Goal: Task Accomplishment & Management: Manage account settings

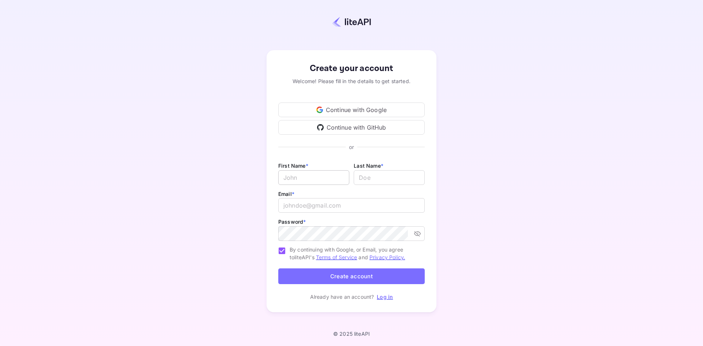
click at [292, 178] on input "Email *" at bounding box center [313, 177] width 71 height 15
type input "Yahia"
type input "Amin"
type input "yahiamakkah@gmail.com"
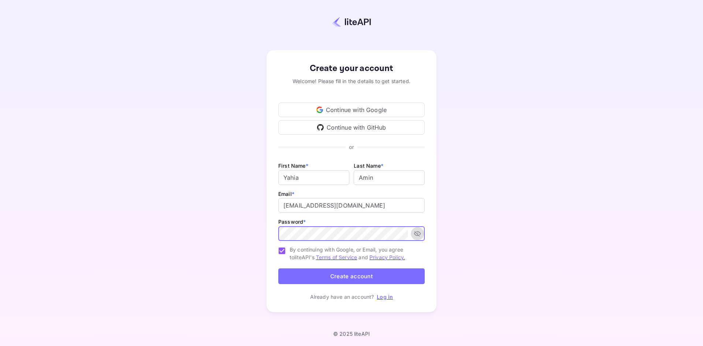
click at [415, 232] on icon "toggle password visibility" at bounding box center [416, 233] width 7 height 7
drag, startPoint x: 356, startPoint y: 277, endPoint x: 489, endPoint y: 208, distance: 149.6
click at [489, 208] on div "Create your account Welcome! Please fill in the details to get started. Continu…" at bounding box center [351, 181] width 638 height 299
click at [464, 238] on div "Create your account Welcome! Please fill in the details to get started. Continu…" at bounding box center [351, 181] width 638 height 299
click at [348, 276] on button "Create account" at bounding box center [351, 276] width 146 height 16
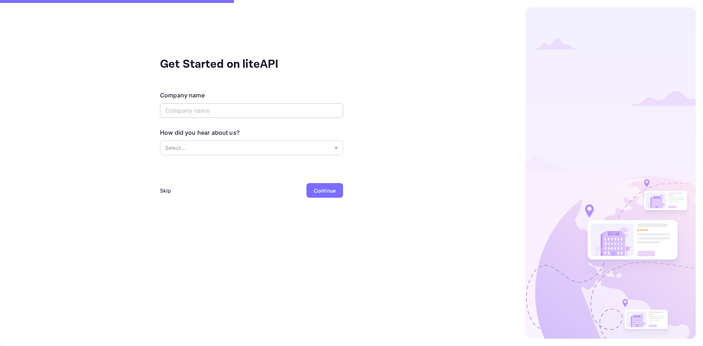
click at [197, 110] on input "text" at bounding box center [251, 110] width 183 height 15
type input "Al Ahlla"
click at [202, 150] on body "Get Started on liteAPI Company name Al Ahlla ​ How did you hear about us? Selec…" at bounding box center [351, 173] width 703 height 346
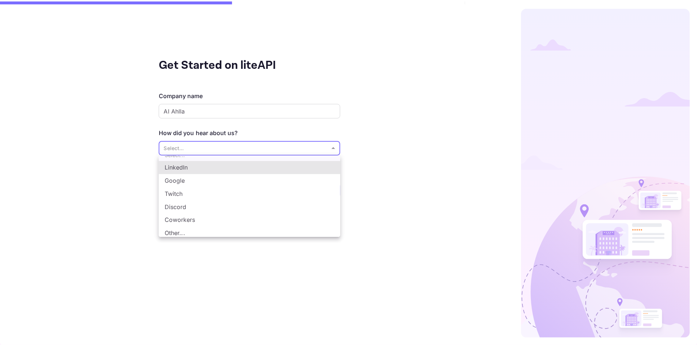
scroll to position [12, 0]
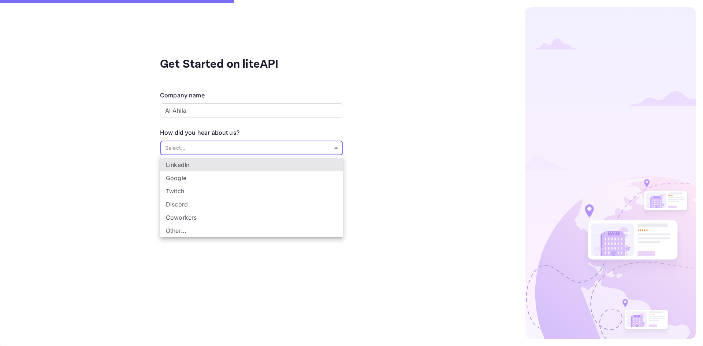
click at [183, 230] on li "Other..." at bounding box center [251, 230] width 183 height 13
type input "Other..."
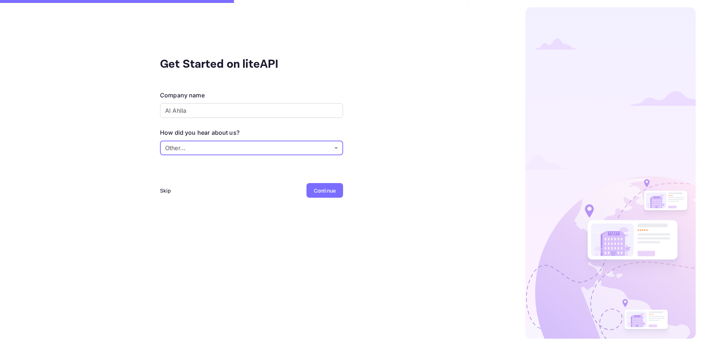
click at [326, 191] on div "Continue" at bounding box center [325, 191] width 22 height 8
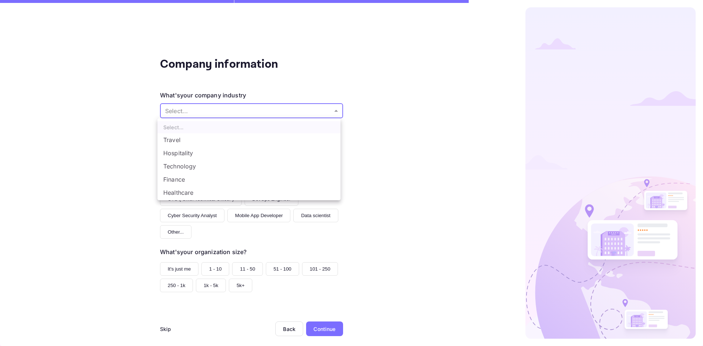
click at [180, 112] on body "Company information What's your company industry Select... ​ What best describe…" at bounding box center [351, 173] width 703 height 346
click at [180, 153] on li "Hospitality" at bounding box center [248, 152] width 183 height 13
type input "Hospitality"
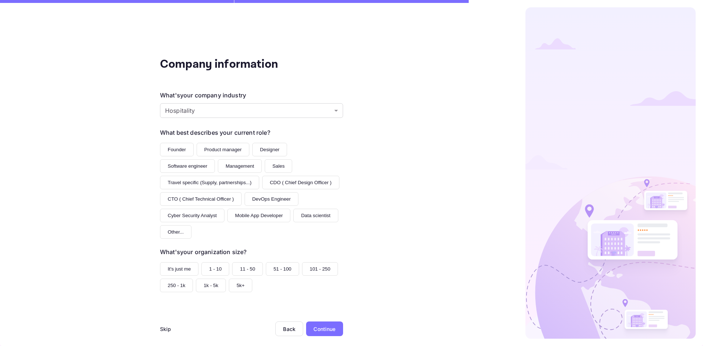
click at [172, 150] on button "Founder" at bounding box center [177, 150] width 34 height 14
click at [272, 268] on button "51 - 100" at bounding box center [282, 269] width 33 height 14
click at [239, 269] on button "11 - 50" at bounding box center [247, 269] width 31 height 14
click at [325, 323] on div "Continue" at bounding box center [324, 328] width 37 height 15
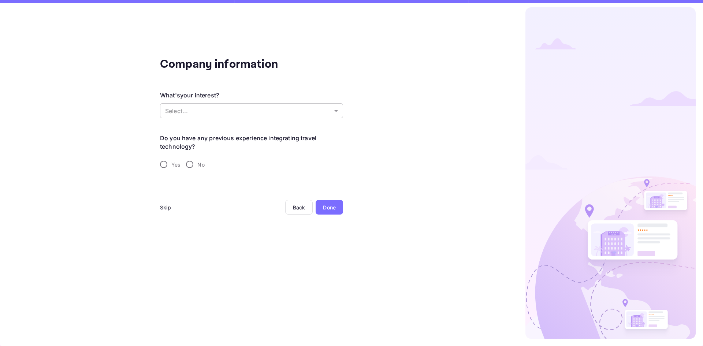
click at [180, 106] on body "Company information What's your interest? Select... ​ Do you have any previous …" at bounding box center [351, 173] width 703 height 346
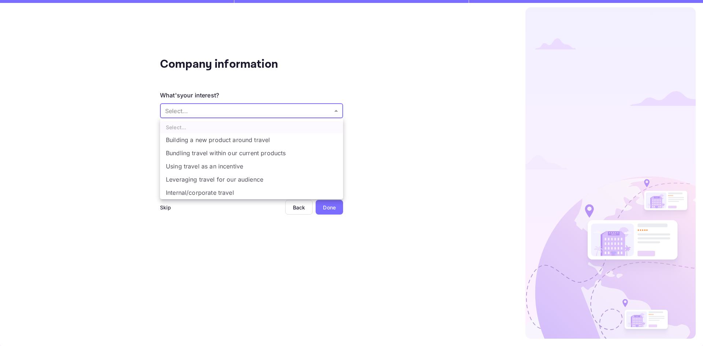
click at [190, 154] on li "Bundling travel within our current products" at bounding box center [251, 152] width 183 height 13
type input "Bundling travel within our current products"
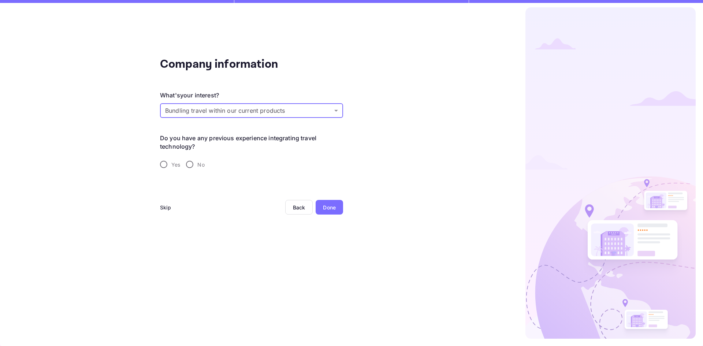
click at [164, 165] on input "Yes" at bounding box center [163, 164] width 15 height 15
radio input "true"
click at [190, 203] on input "text" at bounding box center [251, 206] width 183 height 15
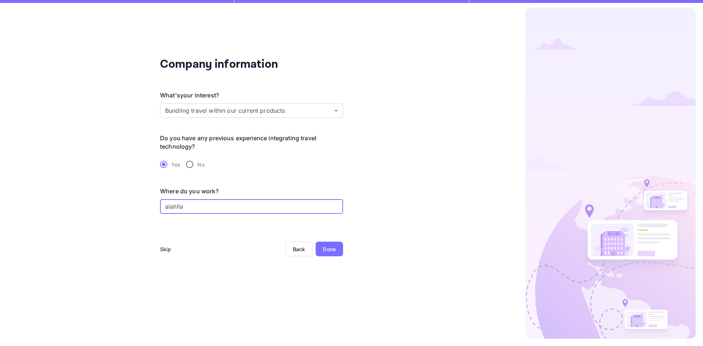
type input "alahlla"
click at [330, 252] on div "Done" at bounding box center [329, 249] width 13 height 8
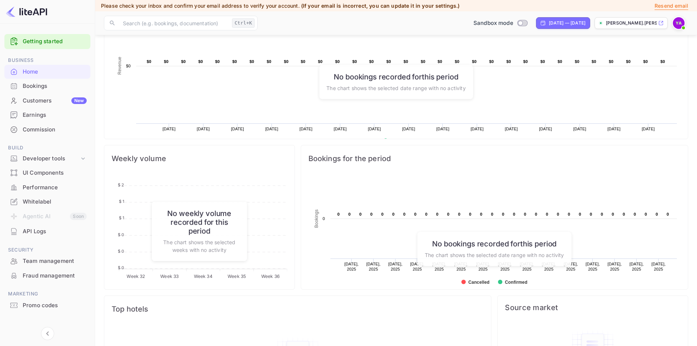
scroll to position [225, 0]
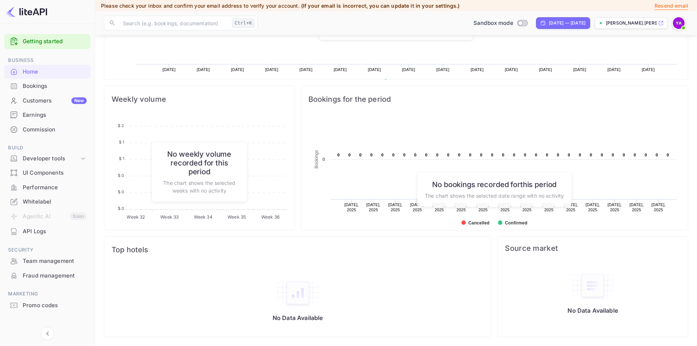
click at [44, 203] on div "Whitelabel" at bounding box center [55, 202] width 64 height 8
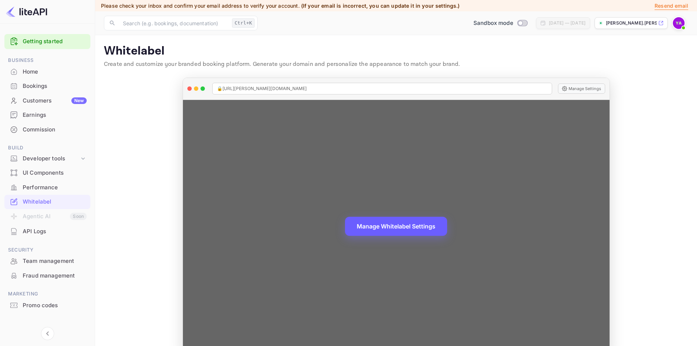
scroll to position [17, 0]
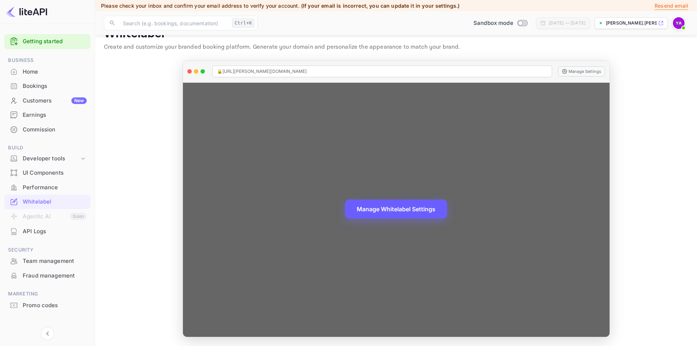
click at [388, 206] on button "Manage Whitelabel Settings" at bounding box center [396, 208] width 102 height 19
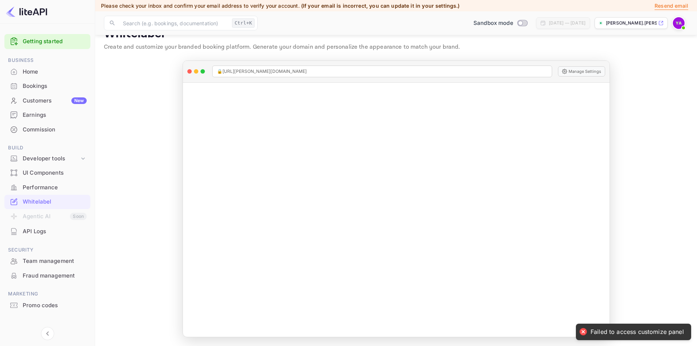
click at [159, 191] on main "Failed to access customize panel Whitelabel Create and customize your branded b…" at bounding box center [396, 182] width 602 height 328
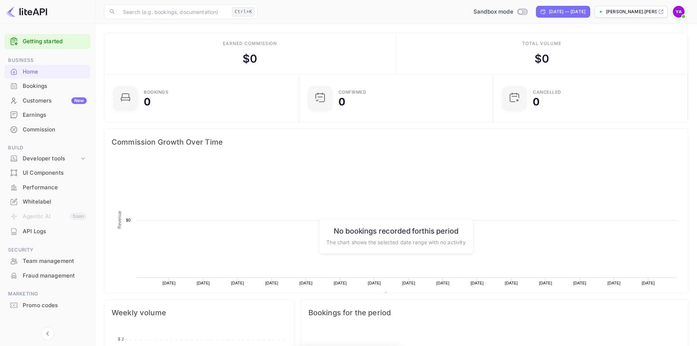
scroll to position [113, 184]
click at [42, 102] on div "Customers New" at bounding box center [55, 101] width 64 height 8
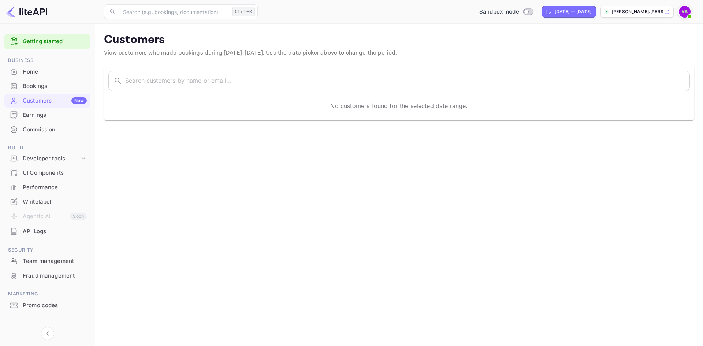
click at [42, 201] on div "Whitelabel" at bounding box center [55, 202] width 64 height 8
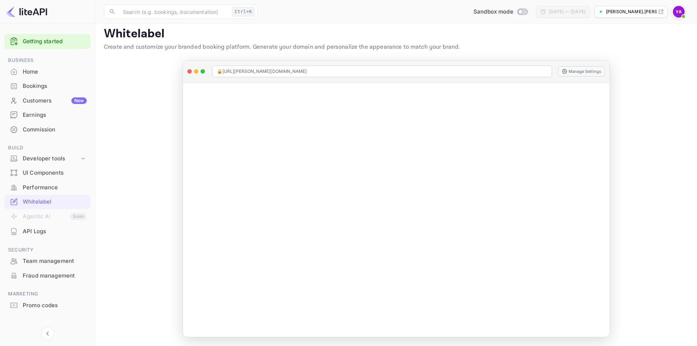
scroll to position [7, 0]
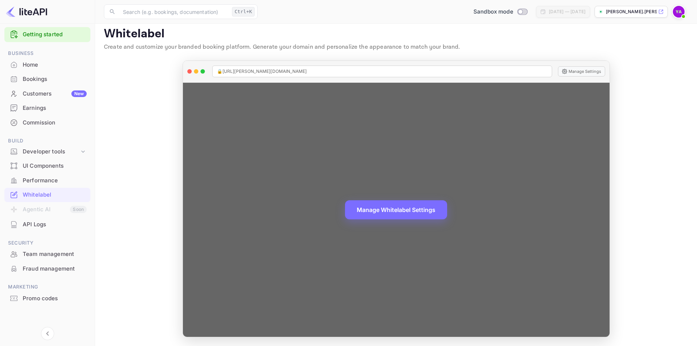
click at [564, 72] on icon at bounding box center [564, 71] width 5 height 5
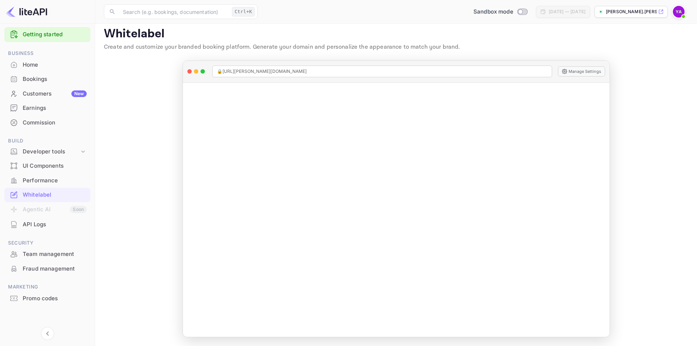
click at [37, 182] on div "Performance" at bounding box center [55, 180] width 64 height 8
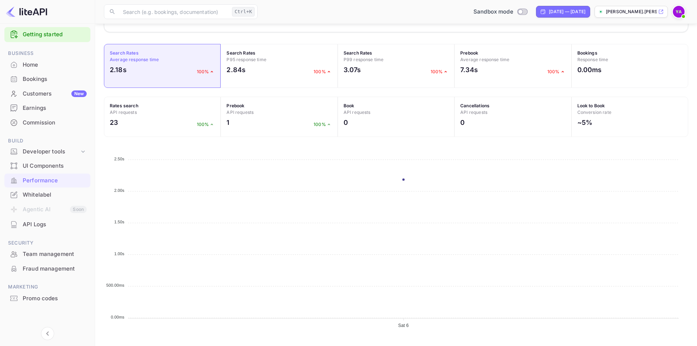
scroll to position [143, 0]
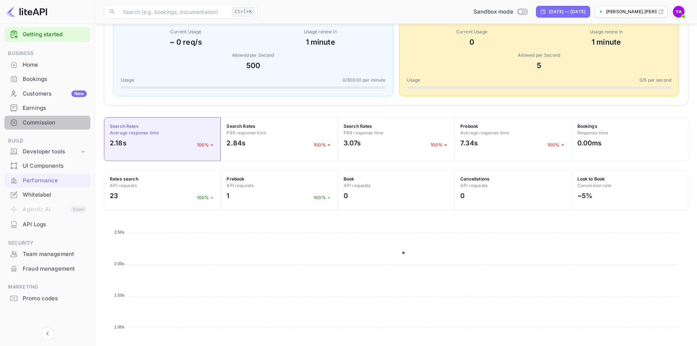
click at [38, 124] on div "Commission" at bounding box center [55, 123] width 64 height 8
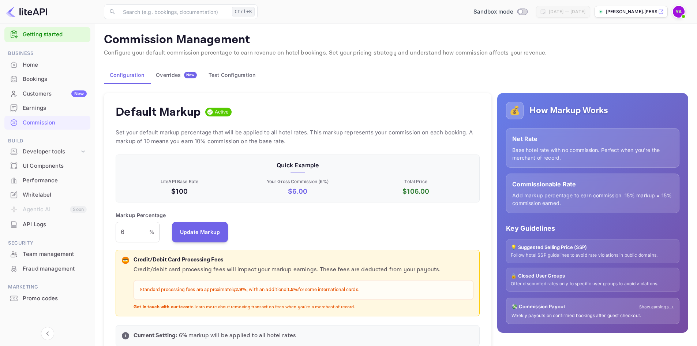
scroll to position [124, 359]
click at [236, 76] on button "Test Configuration" at bounding box center [232, 75] width 59 height 18
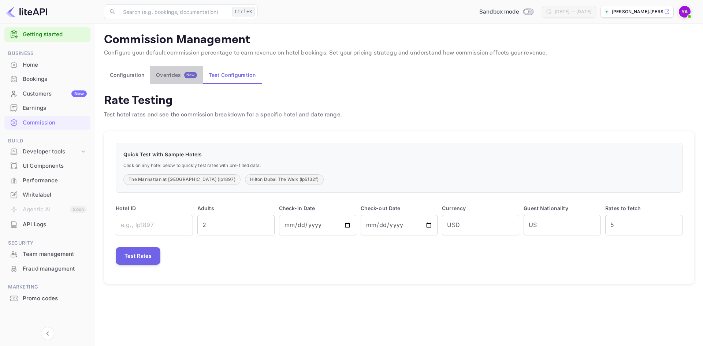
click at [176, 77] on div "Overrides New" at bounding box center [176, 75] width 41 height 7
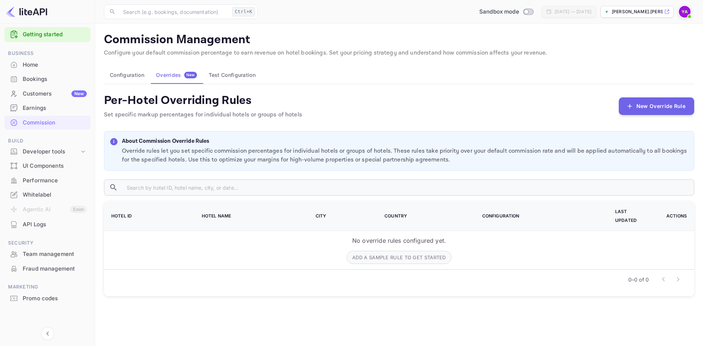
click at [124, 73] on button "Configuration" at bounding box center [127, 75] width 46 height 18
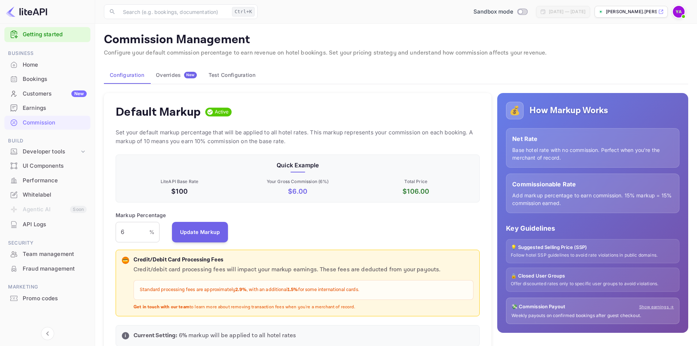
scroll to position [124, 359]
click at [37, 94] on div "Customers New" at bounding box center [55, 94] width 64 height 8
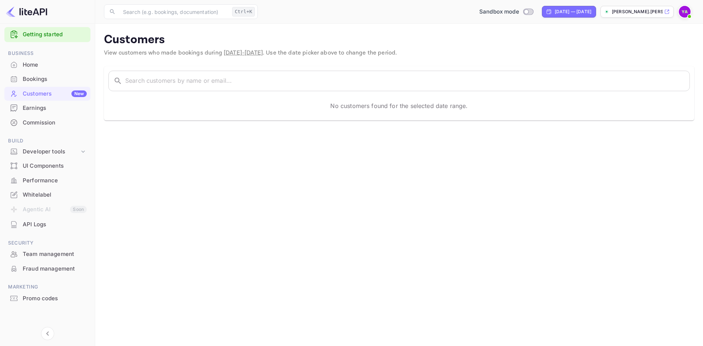
click at [34, 80] on div "Bookings" at bounding box center [55, 79] width 64 height 8
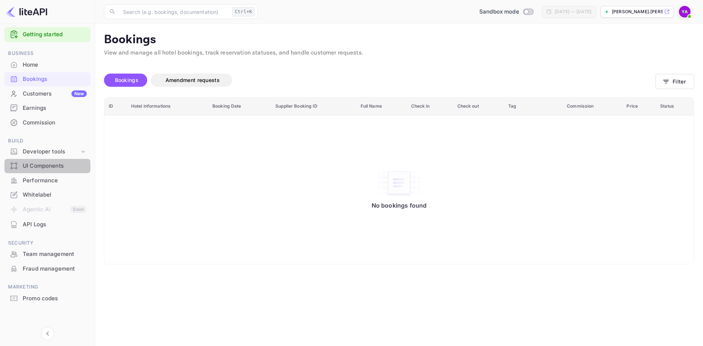
click at [37, 167] on div "UI Components" at bounding box center [55, 166] width 64 height 8
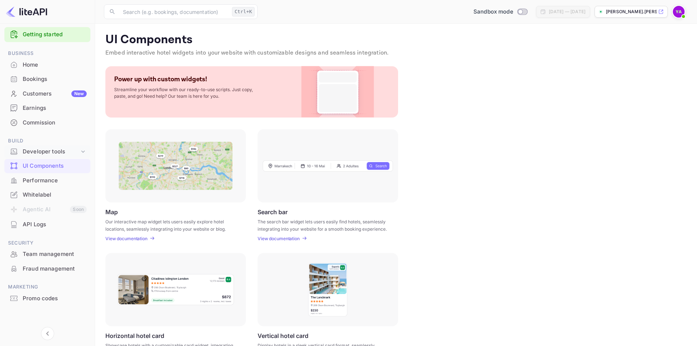
click at [48, 151] on div "Developer tools" at bounding box center [51, 151] width 57 height 8
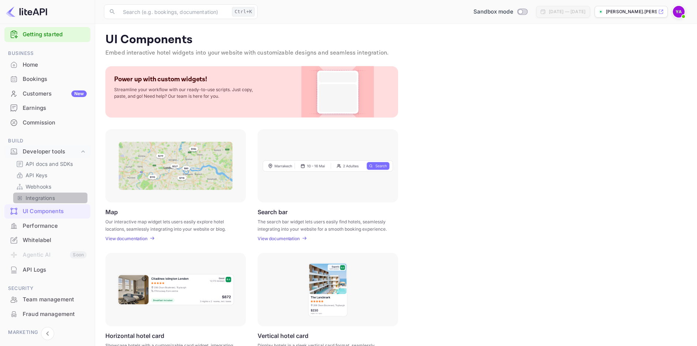
click at [41, 197] on p "Integrations" at bounding box center [40, 198] width 29 height 8
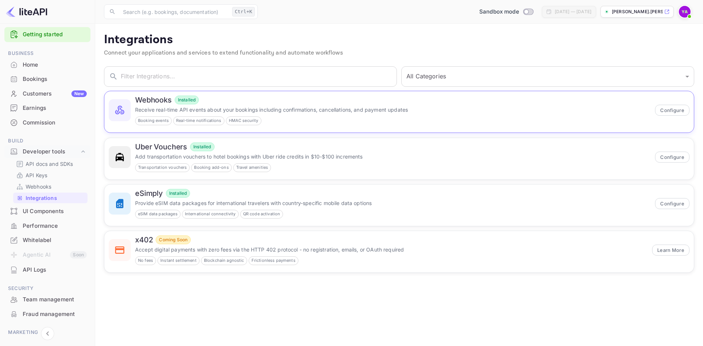
click at [247, 107] on p "Receive real-time API events about your bookings including confirmations, cance…" at bounding box center [392, 110] width 515 height 8
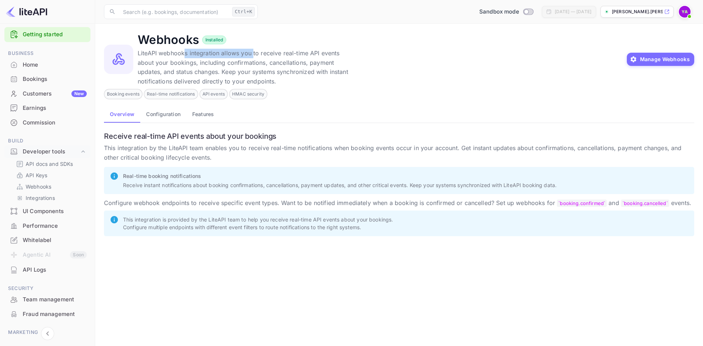
drag, startPoint x: 183, startPoint y: 54, endPoint x: 253, endPoint y: 52, distance: 69.5
click at [253, 52] on p "LiteAPI webhooks integration allows you to receive real-time API events about y…" at bounding box center [248, 67] width 220 height 37
click at [189, 64] on p "LiteAPI webhooks integration allows you to receive real-time API events about y…" at bounding box center [248, 67] width 220 height 37
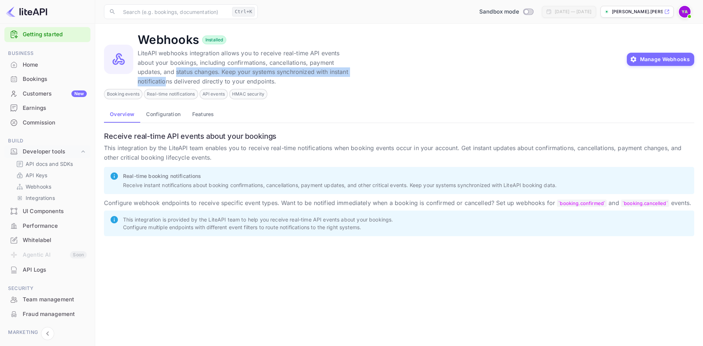
drag, startPoint x: 136, startPoint y: 72, endPoint x: 342, endPoint y: 72, distance: 205.3
click at [342, 72] on div "Webhooks Installed LiteAPI webhooks integration allows you to receive real-time…" at bounding box center [399, 59] width 590 height 53
click at [342, 72] on p "LiteAPI webhooks integration allows you to receive real-time API events about y…" at bounding box center [248, 67] width 220 height 37
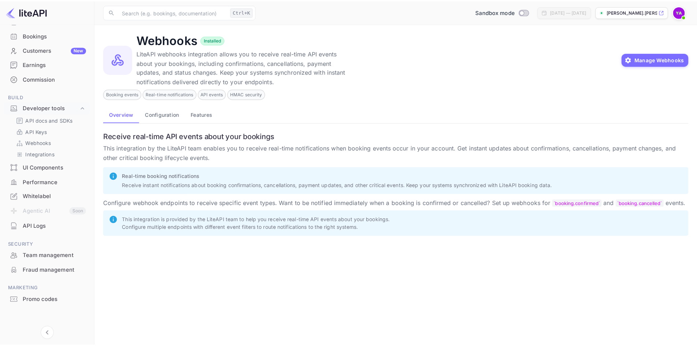
scroll to position [52, 0]
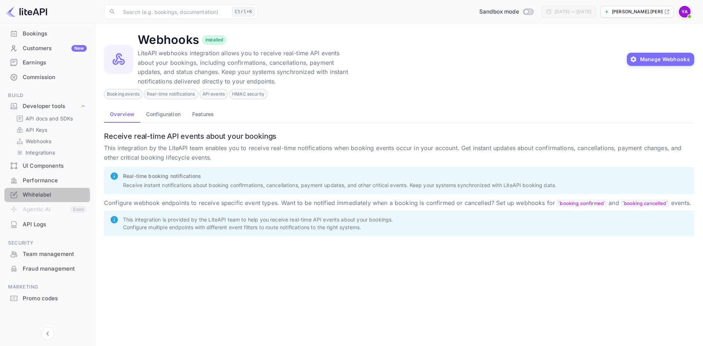
click at [40, 196] on div "Whitelabel" at bounding box center [55, 195] width 64 height 8
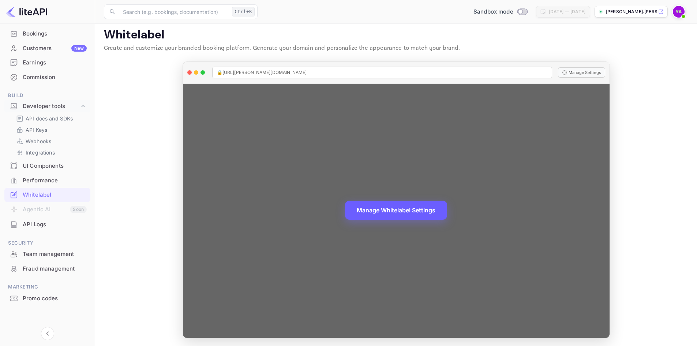
scroll to position [6, 0]
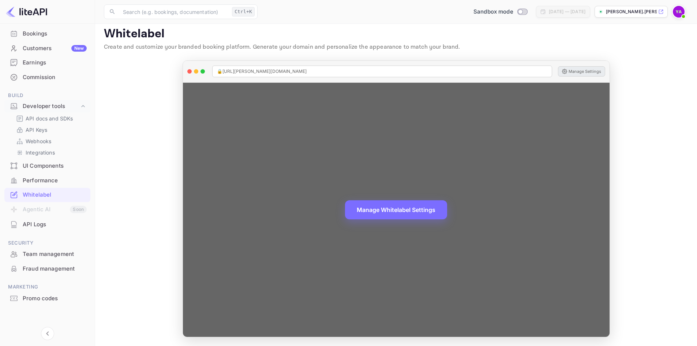
click at [576, 72] on button "Manage Settings" at bounding box center [581, 71] width 47 height 10
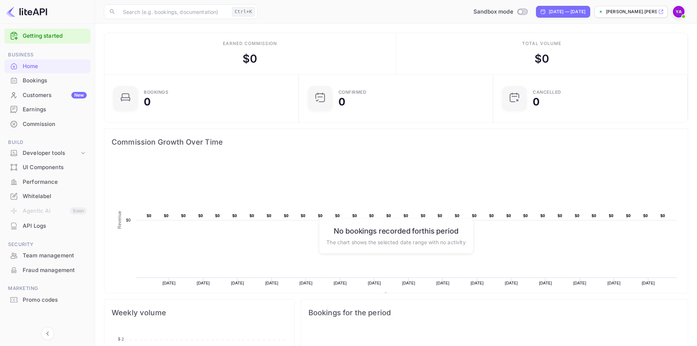
scroll to position [7, 0]
click at [38, 194] on div "Whitelabel" at bounding box center [55, 195] width 64 height 8
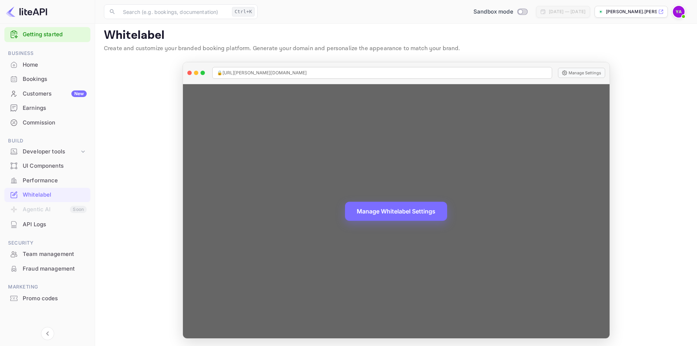
scroll to position [6, 0]
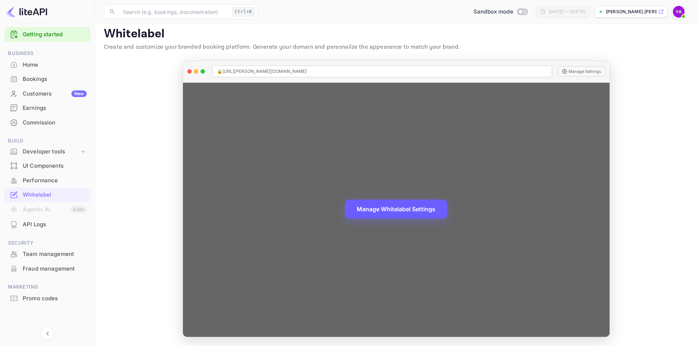
click at [392, 211] on button "Manage Whitelabel Settings" at bounding box center [396, 208] width 102 height 19
